Goal: Find specific page/section: Find specific page/section

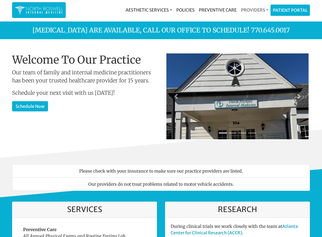
click at [251, 10] on link "Providers" at bounding box center [255, 10] width 32 height 11
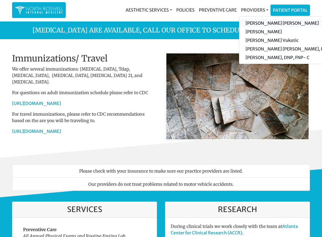
click at [257, 21] on link "[PERSON_NAME] [PERSON_NAME]" at bounding box center [290, 23] width 102 height 9
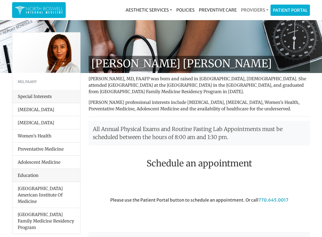
click at [243, 12] on link "Providers" at bounding box center [255, 10] width 32 height 11
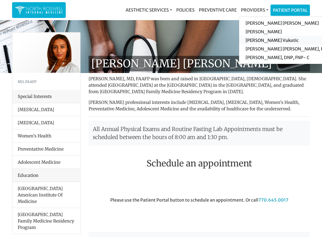
click at [244, 39] on link "[PERSON_NAME] Vukotic" at bounding box center [290, 40] width 102 height 9
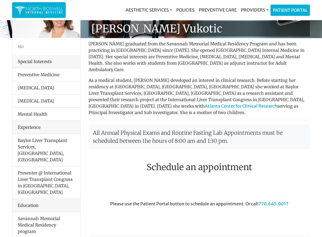
scroll to position [34, 0]
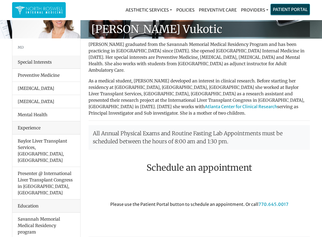
click at [282, 11] on link "Patient Portal" at bounding box center [290, 9] width 39 height 11
